Goal: Check status: Check status

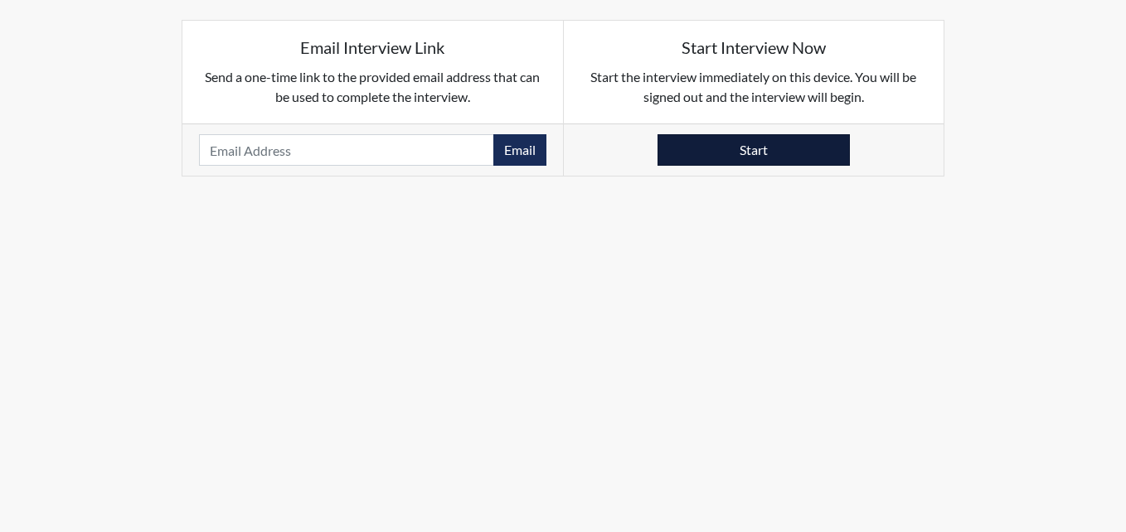
click at [706, 151] on button "Start" at bounding box center [754, 150] width 192 height 32
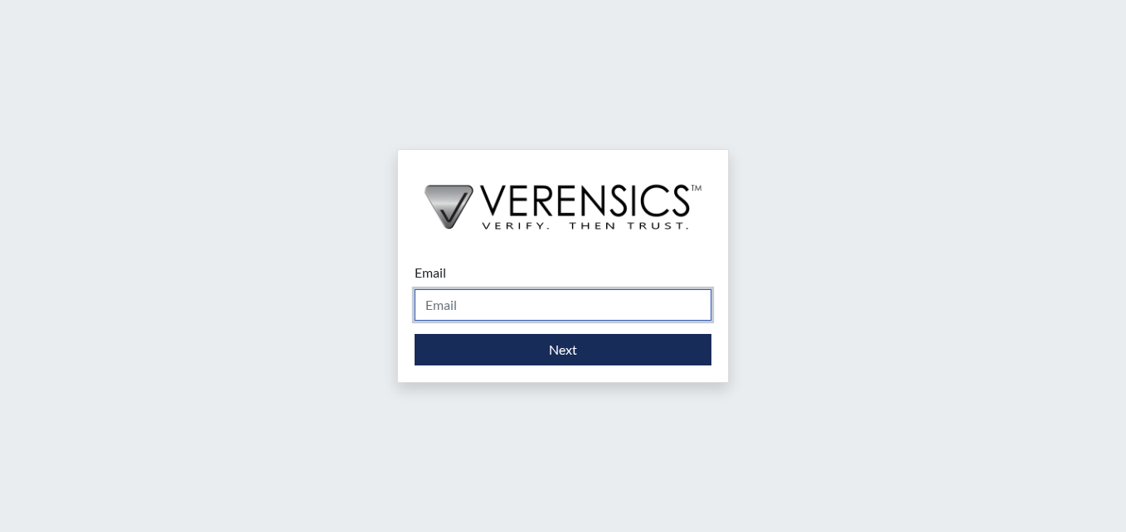
click at [454, 296] on input "Email" at bounding box center [563, 305] width 297 height 32
type input "brittany.salter@gdc.ga.gov"
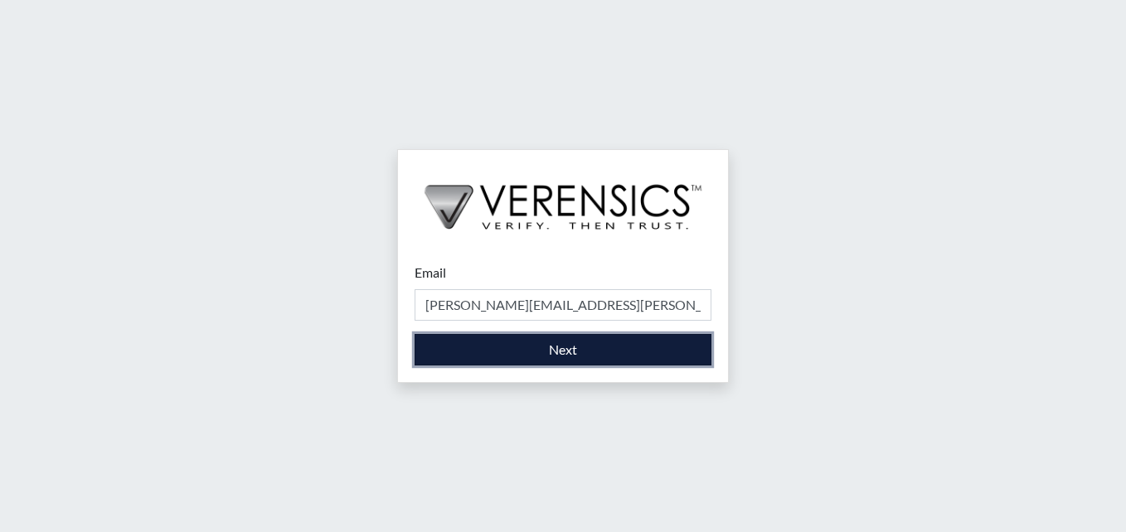
click at [576, 335] on button "Next" at bounding box center [563, 350] width 297 height 32
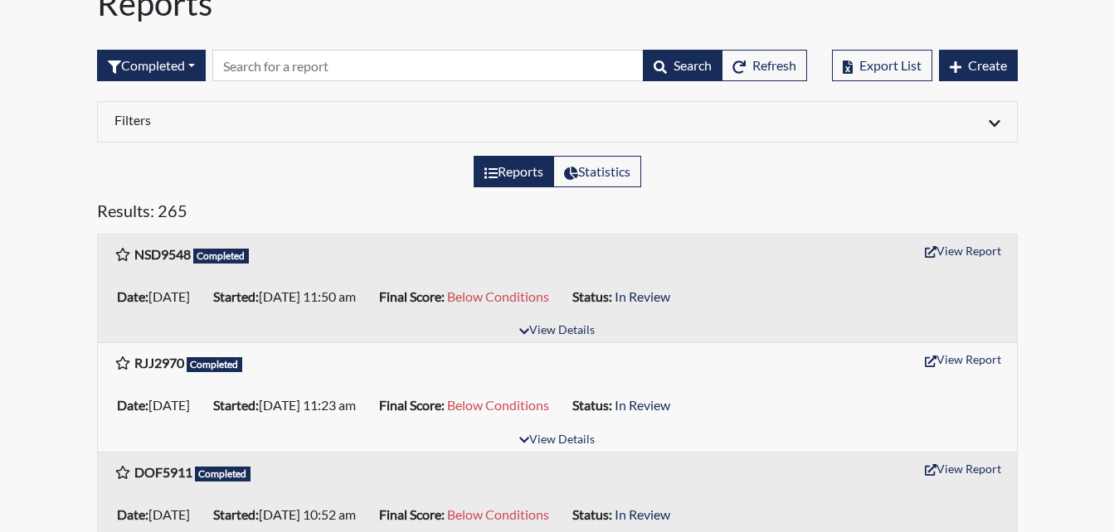
scroll to position [166, 0]
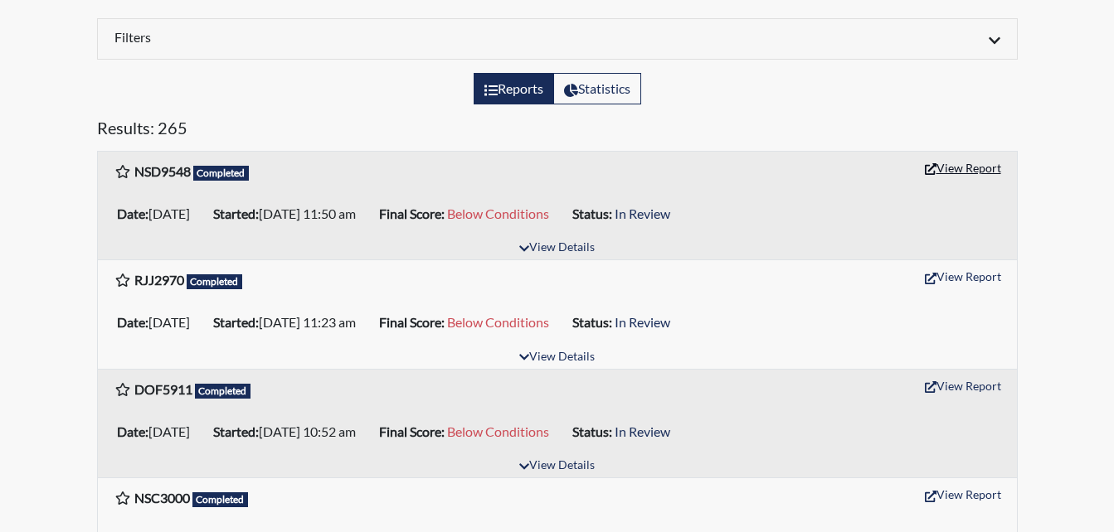
click at [974, 166] on button "View Report" at bounding box center [962, 168] width 91 height 26
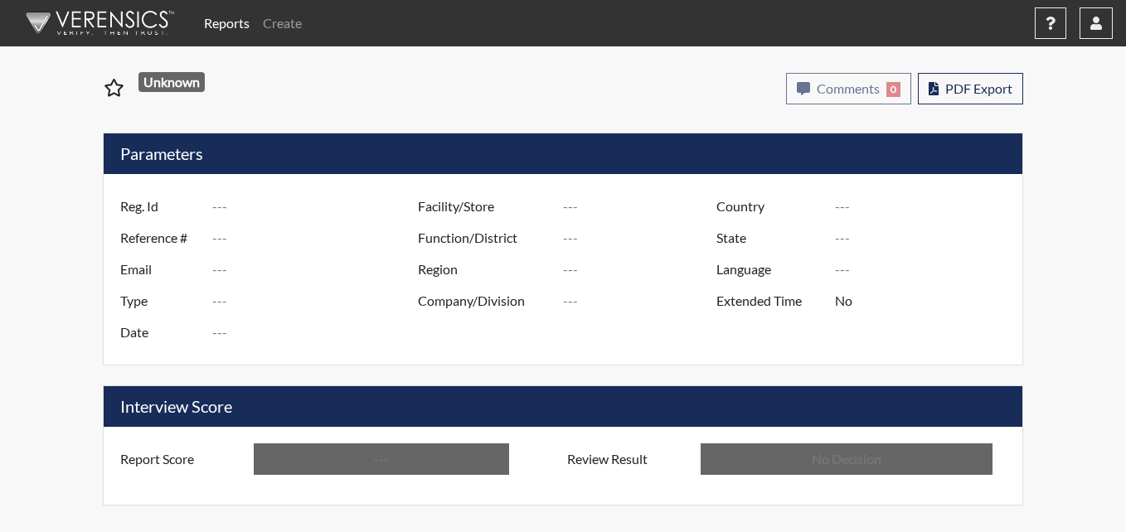
type input "NSD9548"
type input "51079"
type input "---"
type input "Corrections Pre-Employment"
type input "Sep 3, 2025"
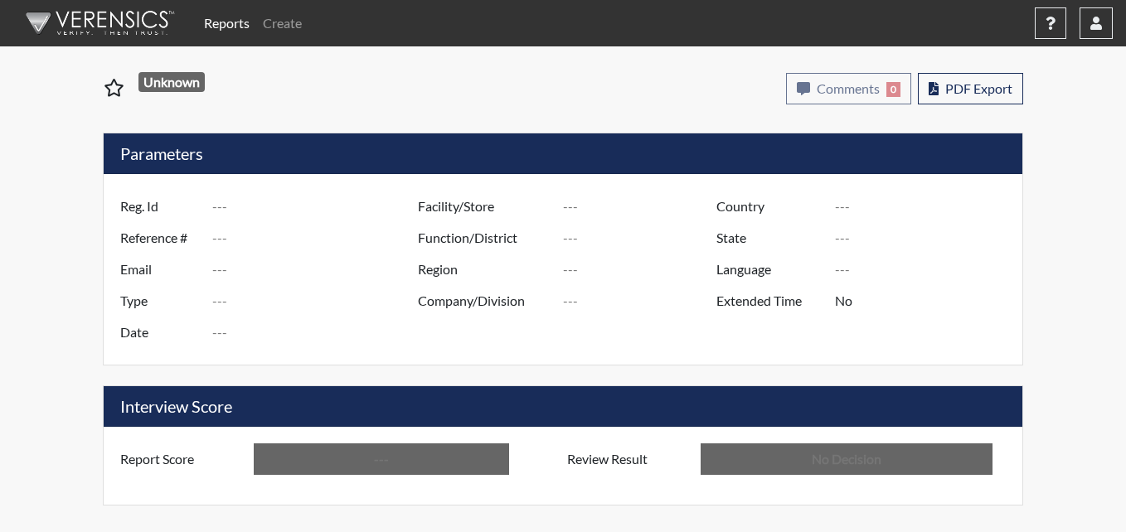
type input "Calhoun SP"
type input "United States"
type input "Georgia"
type input "English"
type input "Below Conditions"
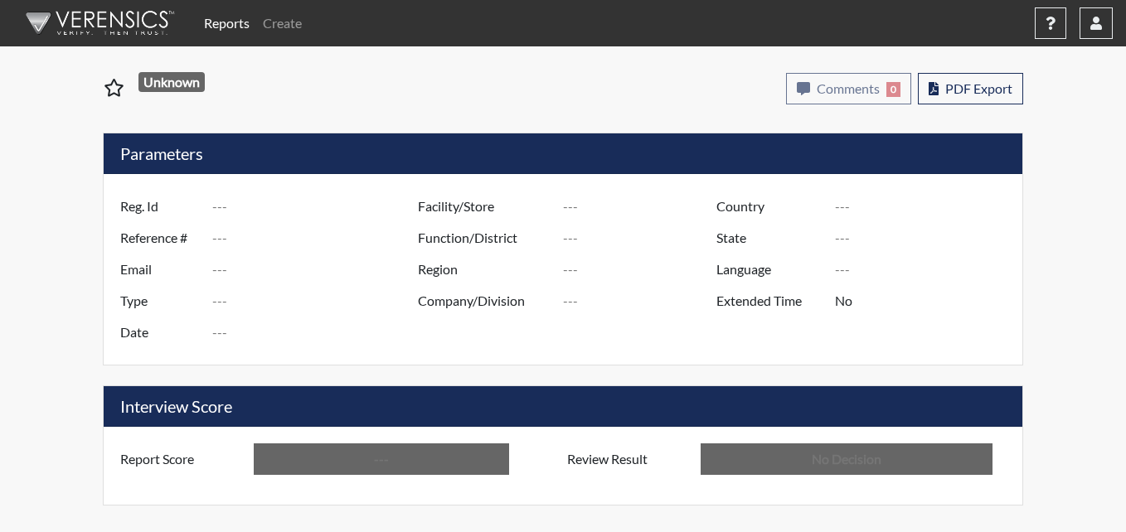
type input "In Review"
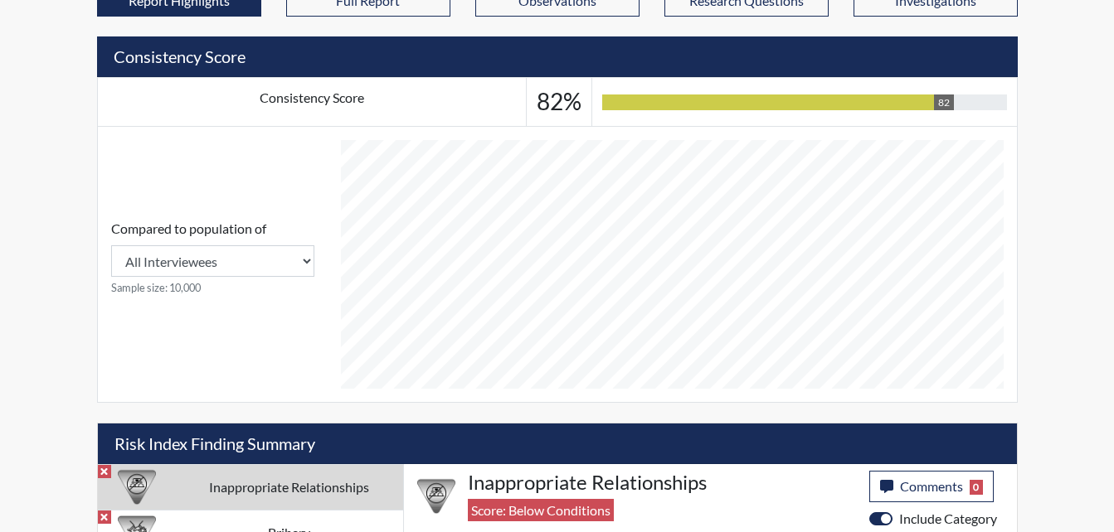
scroll to position [879, 0]
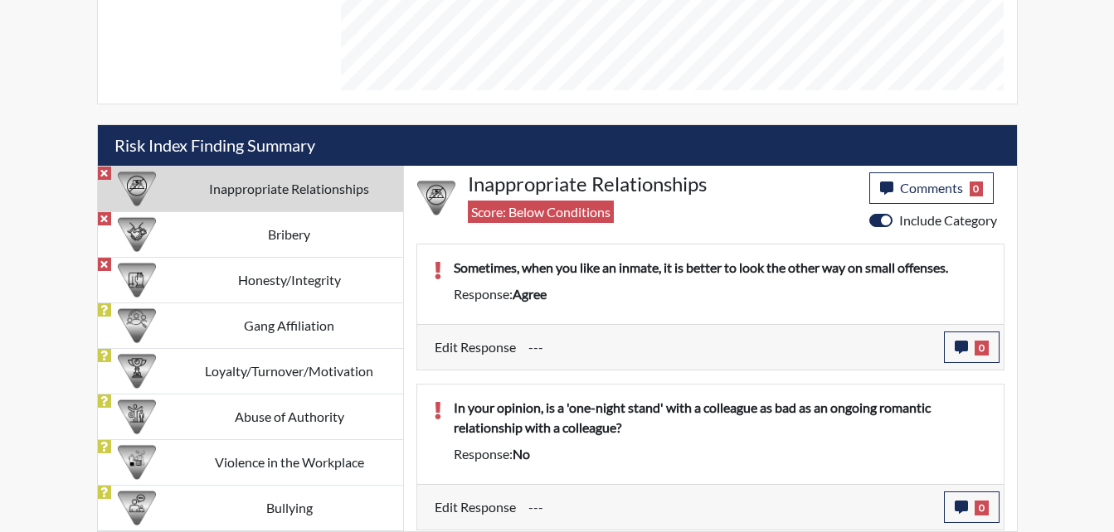
click at [284, 189] on td "Inappropriate Relationships" at bounding box center [289, 189] width 227 height 46
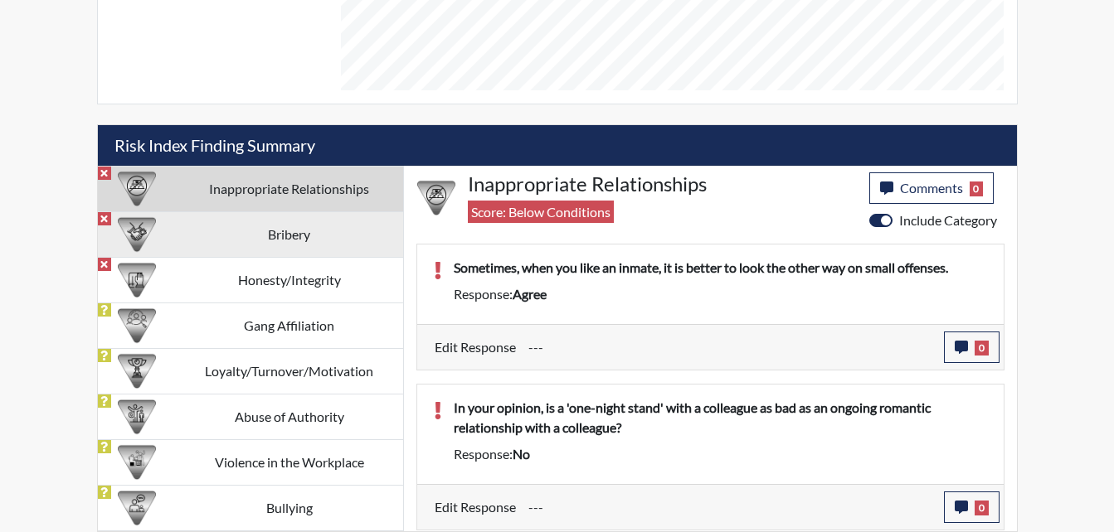
click at [267, 241] on td "Bribery" at bounding box center [289, 235] width 227 height 46
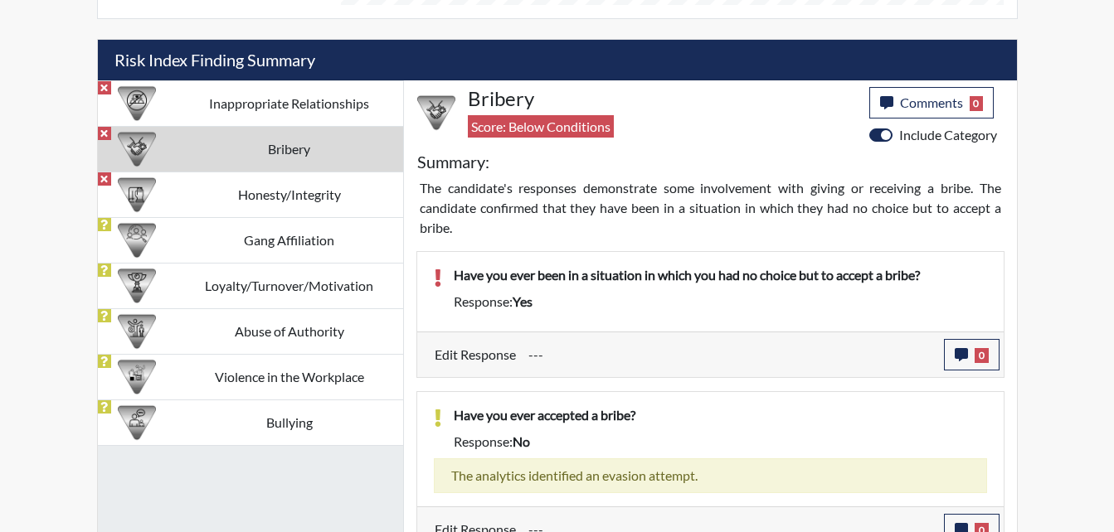
scroll to position [940, 0]
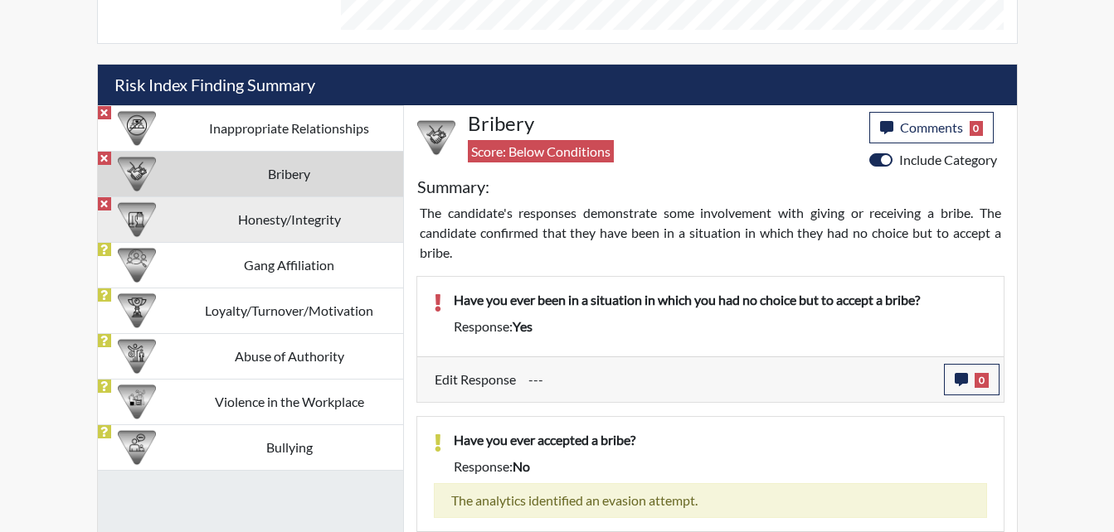
click at [298, 226] on td "Honesty/Integrity" at bounding box center [289, 220] width 227 height 46
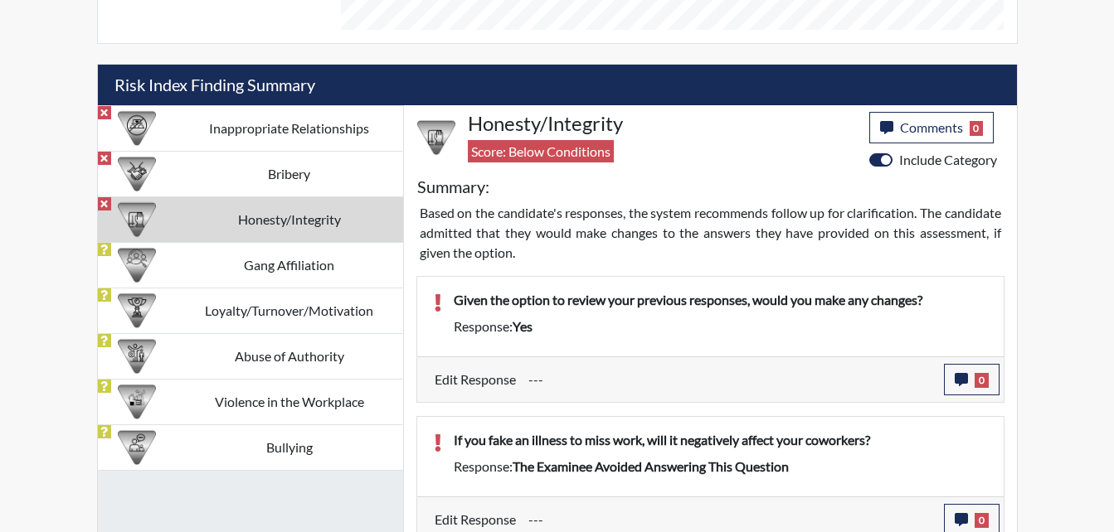
scroll to position [829162, 828748]
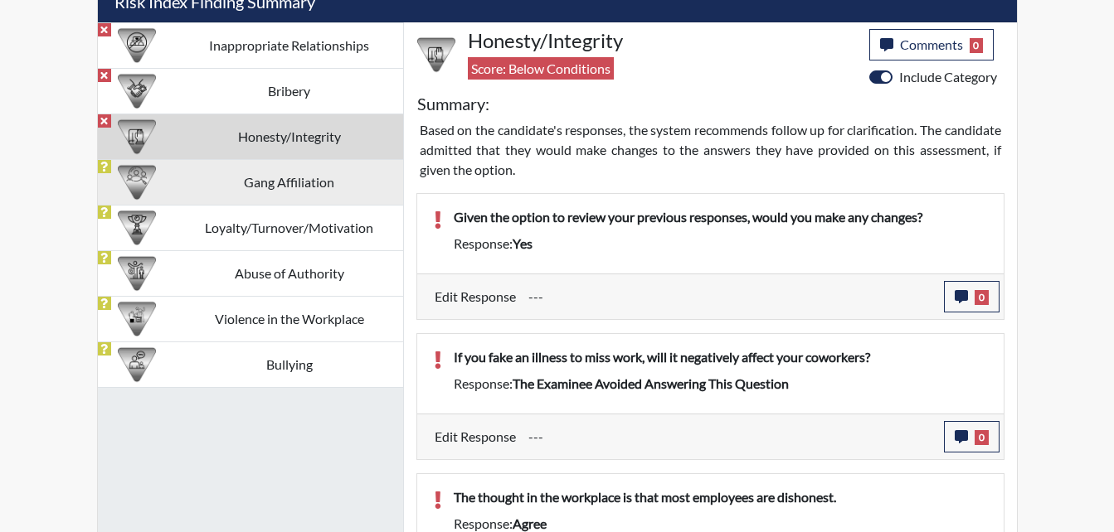
click at [319, 184] on td "Gang Affiliation" at bounding box center [289, 182] width 227 height 46
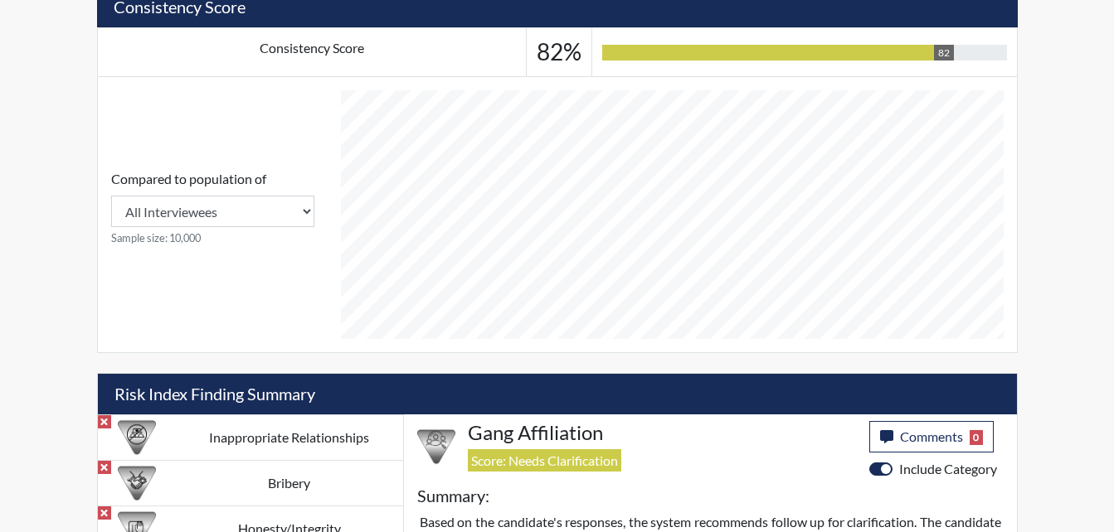
scroll to position [879, 0]
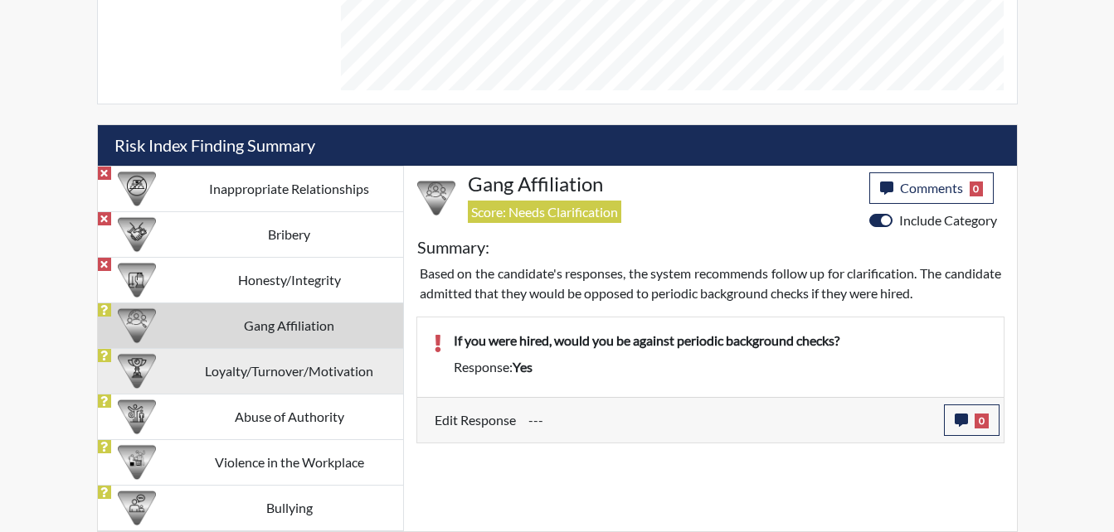
click at [350, 370] on td "Loyalty/Turnover/Motivation" at bounding box center [289, 371] width 227 height 46
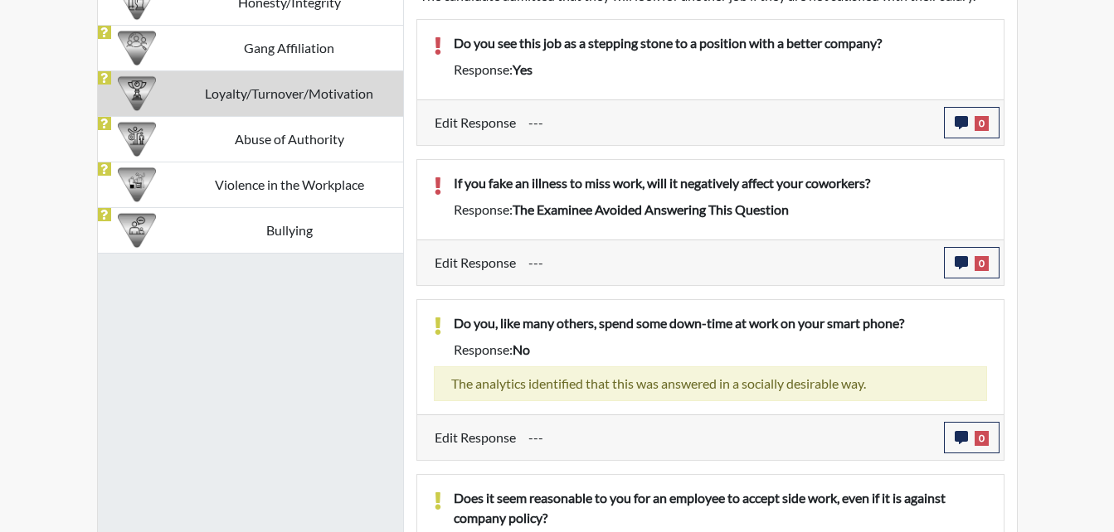
scroll to position [1128, 0]
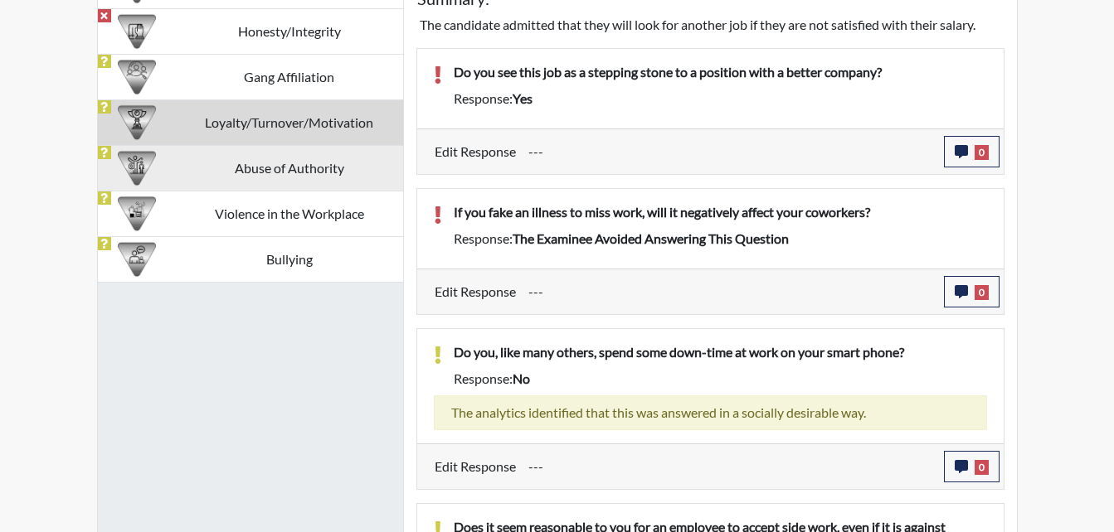
click at [308, 176] on td "Abuse of Authority" at bounding box center [289, 168] width 227 height 46
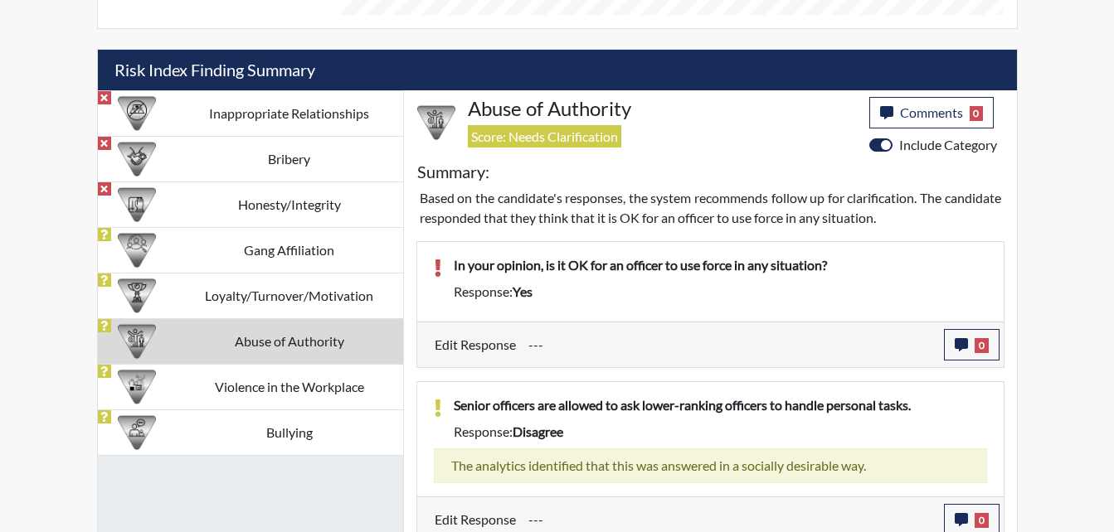
scroll to position [966, 0]
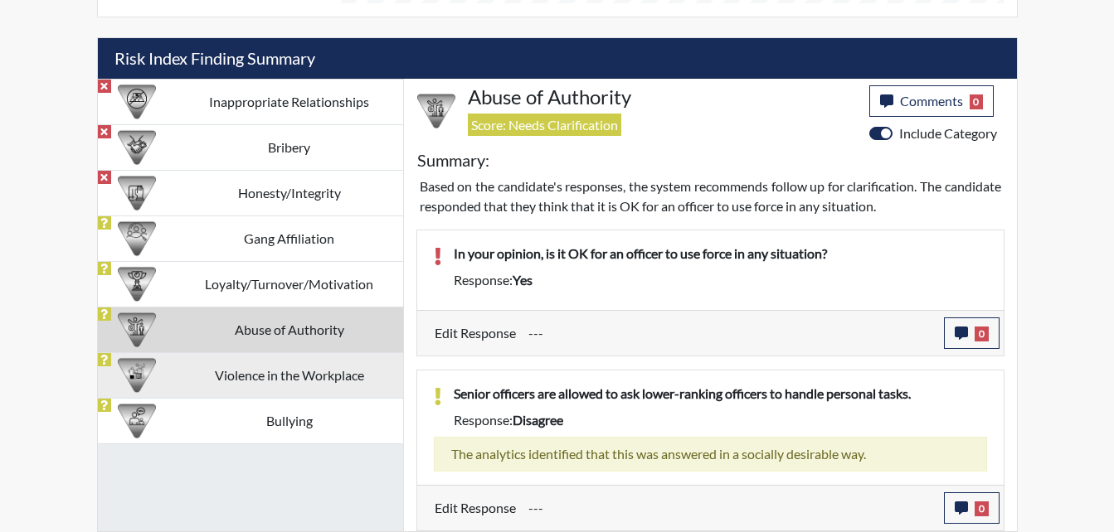
click at [236, 370] on td "Violence in the Workplace" at bounding box center [289, 376] width 227 height 46
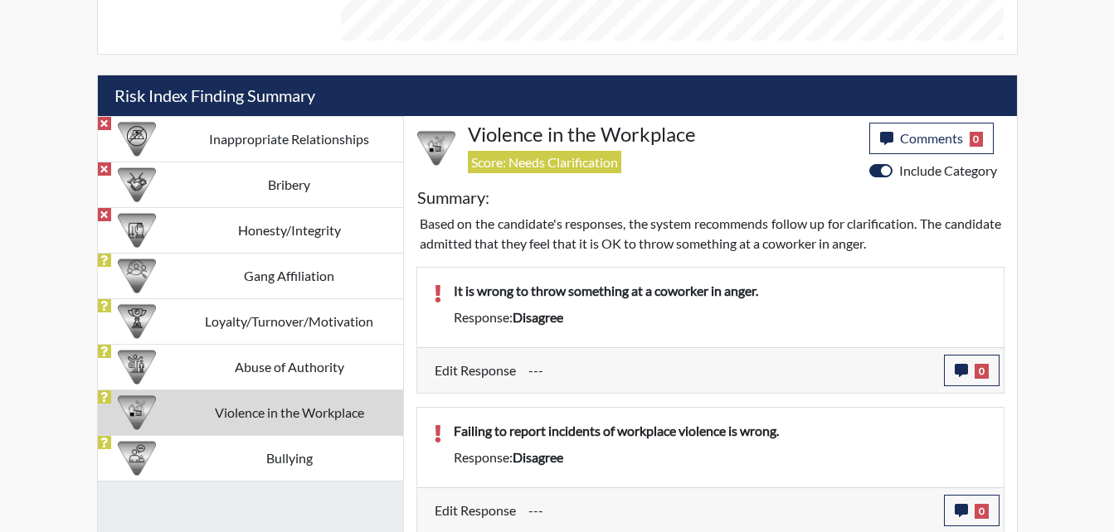
scroll to position [931, 0]
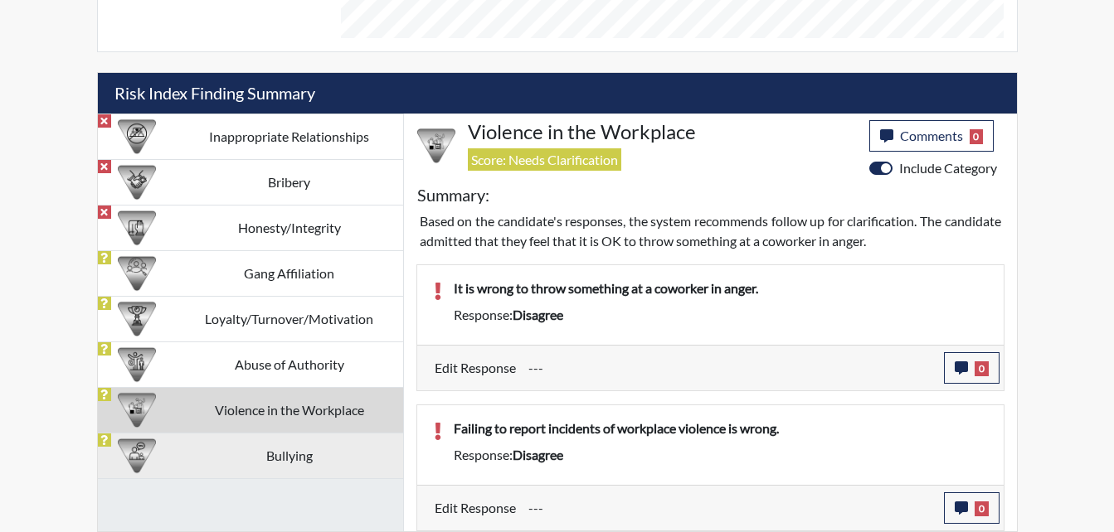
click at [316, 454] on td "Bullying" at bounding box center [289, 456] width 227 height 46
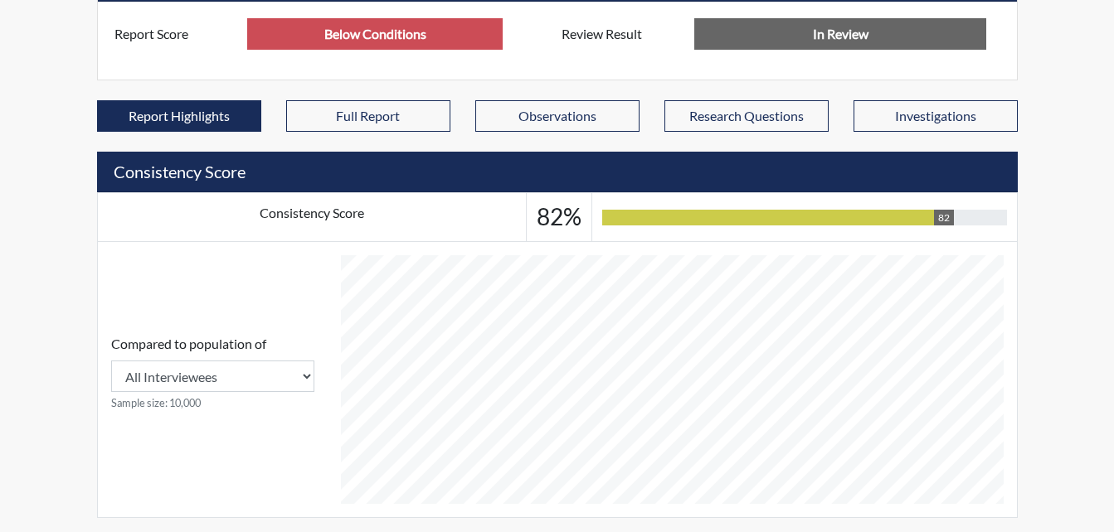
scroll to position [0, 0]
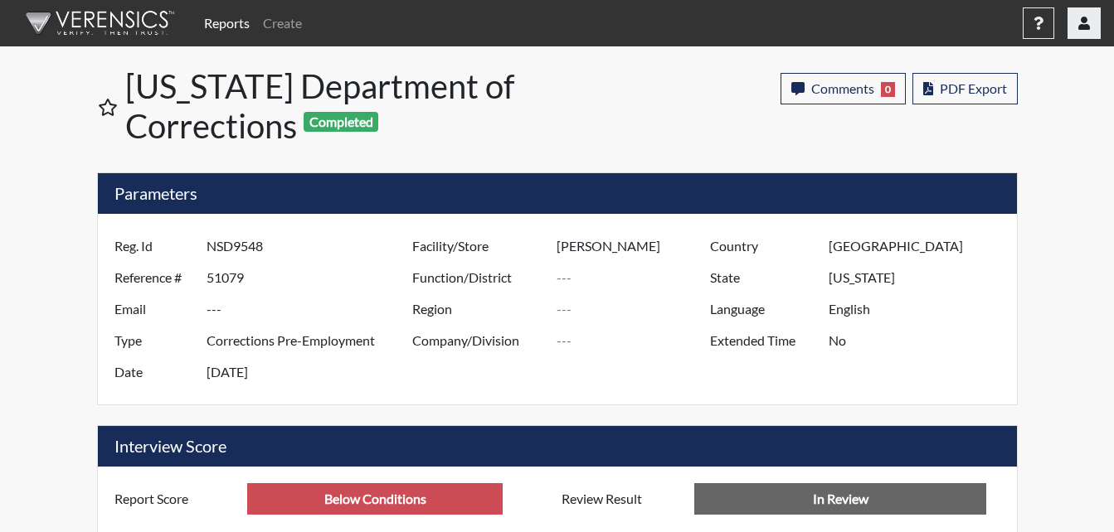
click at [1076, 18] on button "button" at bounding box center [1083, 23] width 33 height 32
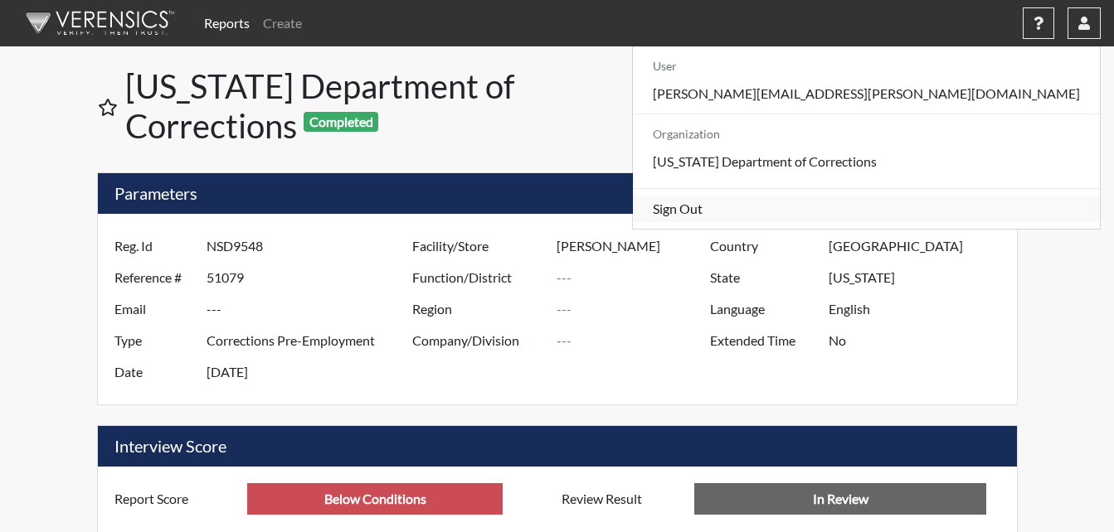
click at [970, 222] on link "Sign Out" at bounding box center [866, 209] width 467 height 27
